Goal: Task Accomplishment & Management: Complete application form

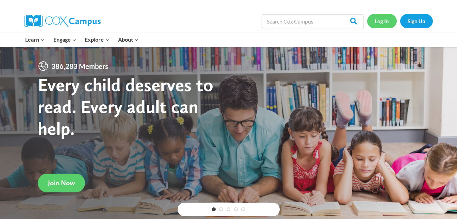
click at [382, 22] on link "Log In" at bounding box center [382, 21] width 30 height 14
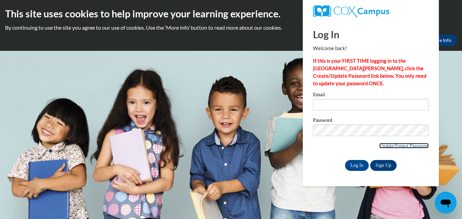
click at [385, 147] on link "Update/Forgot Password" at bounding box center [404, 145] width 49 height 5
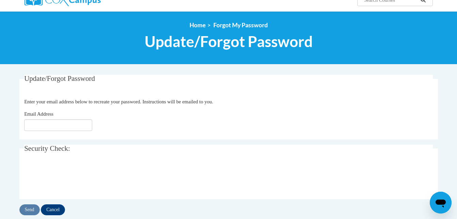
scroll to position [61, 0]
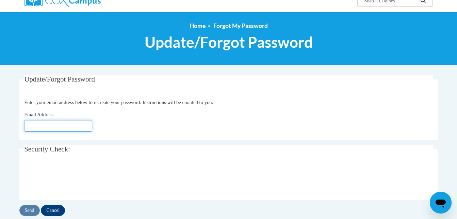
click at [76, 124] on input "Email Address" at bounding box center [58, 126] width 68 height 12
type input "skyphillips2@gmail.com"
click at [33, 206] on input "Send" at bounding box center [29, 210] width 20 height 11
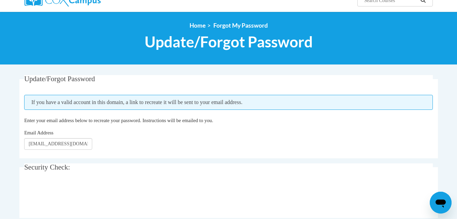
scroll to position [50, 0]
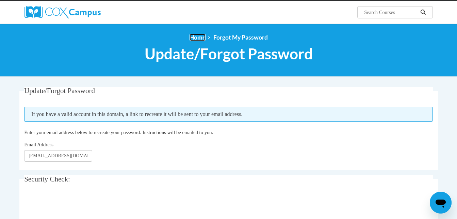
click at [194, 36] on link "Home" at bounding box center [198, 37] width 16 height 7
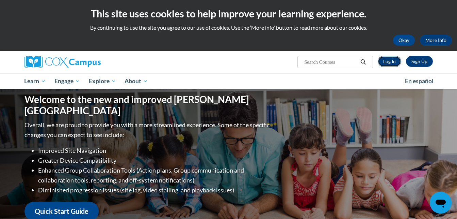
click at [394, 62] on link "Log In" at bounding box center [389, 61] width 23 height 11
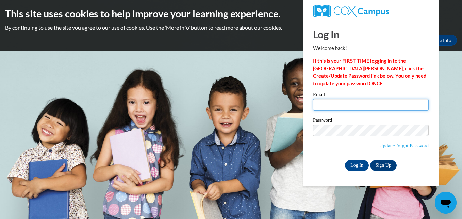
click at [402, 107] on input "Email" at bounding box center [371, 105] width 116 height 12
type input "[EMAIL_ADDRESS][DOMAIN_NAME]"
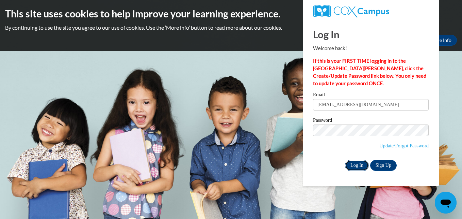
click at [354, 164] on input "Log In" at bounding box center [357, 165] width 24 height 11
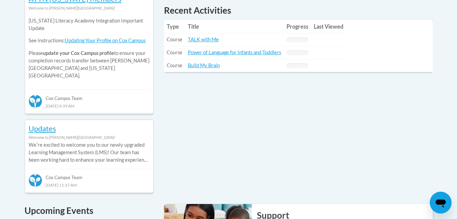
scroll to position [341, 0]
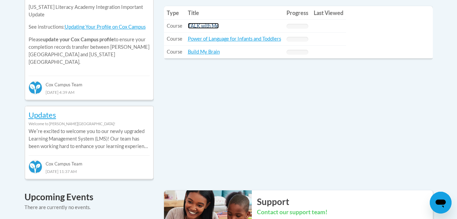
click at [208, 28] on link "TALK with Me" at bounding box center [203, 26] width 31 height 6
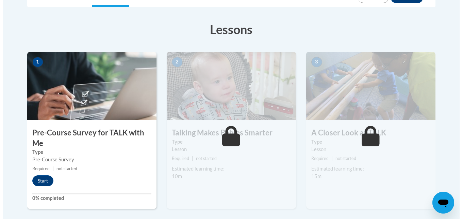
scroll to position [191, 0]
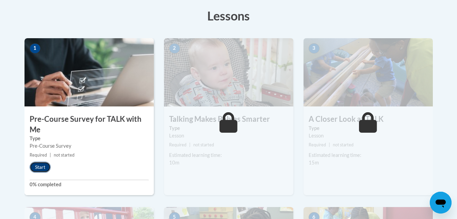
click at [38, 168] on button "Start" at bounding box center [40, 166] width 21 height 11
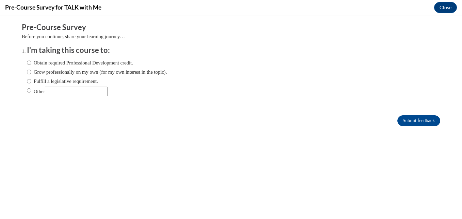
scroll to position [0, 0]
click at [27, 63] on input "Obtain required Professional Development credit." at bounding box center [29, 62] width 4 height 7
radio input "true"
click at [407, 123] on input "Submit feedback" at bounding box center [419, 120] width 43 height 11
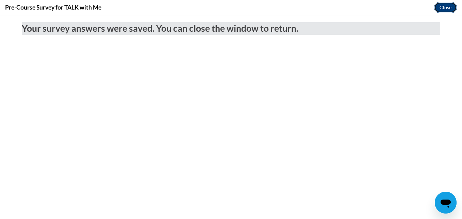
click at [448, 6] on button "Close" at bounding box center [445, 7] width 23 height 11
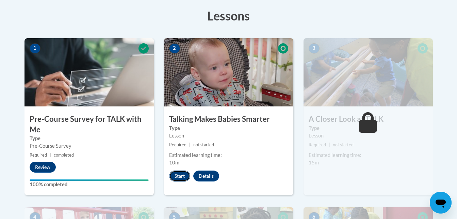
click at [181, 177] on button "Start" at bounding box center [179, 175] width 21 height 11
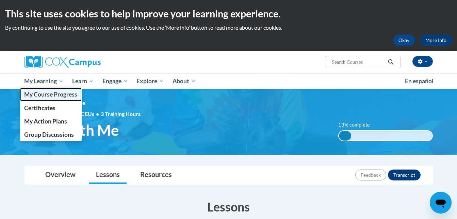
click at [47, 95] on span "My Course Progress" at bounding box center [50, 94] width 53 height 7
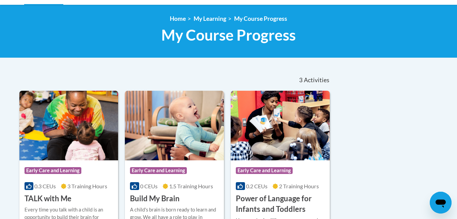
scroll to position [163, 0]
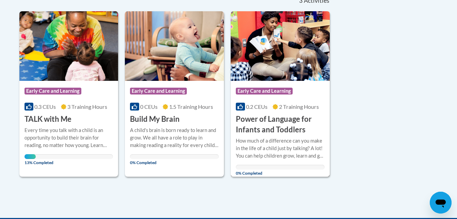
click at [272, 107] on div "0.2 CEUs 2 Training Hours" at bounding box center [280, 106] width 89 height 7
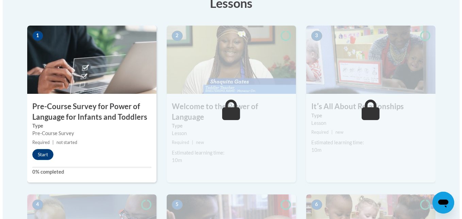
scroll to position [218, 0]
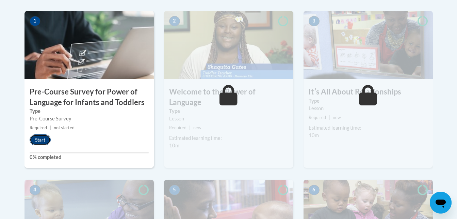
click at [46, 142] on button "Start" at bounding box center [40, 139] width 21 height 11
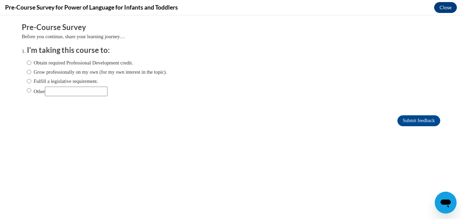
scroll to position [0, 0]
click at [27, 62] on input "Obtain required Professional Development credit." at bounding box center [29, 62] width 4 height 7
radio input "true"
click at [416, 121] on input "Submit feedback" at bounding box center [419, 120] width 43 height 11
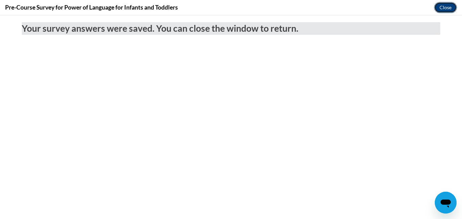
click at [438, 9] on button "Close" at bounding box center [445, 7] width 23 height 11
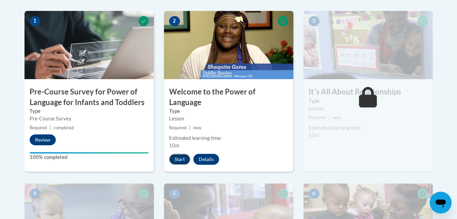
click at [185, 154] on button "Start" at bounding box center [179, 159] width 21 height 11
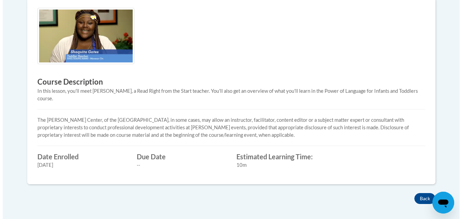
scroll to position [177, 0]
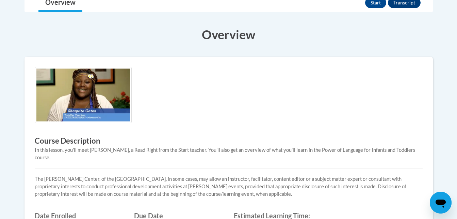
click at [98, 114] on img at bounding box center [83, 95] width 97 height 56
click at [375, 3] on button "Start" at bounding box center [375, 2] width 21 height 11
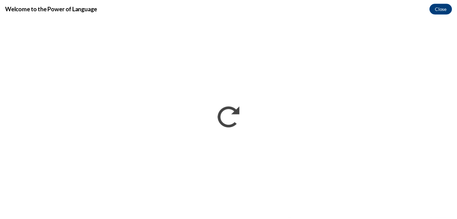
scroll to position [0, 0]
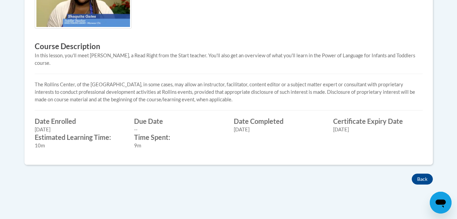
scroll to position [283, 0]
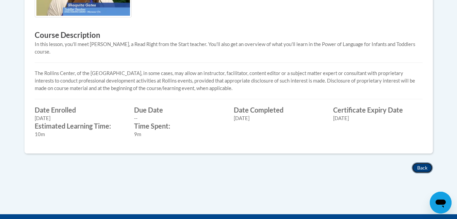
click at [421, 162] on button "Back" at bounding box center [422, 167] width 21 height 11
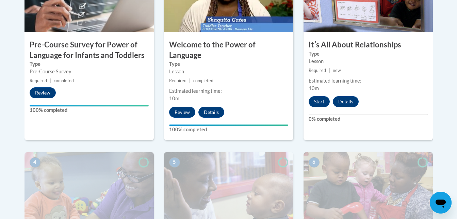
scroll to position [270, 0]
